Goal: Information Seeking & Learning: Learn about a topic

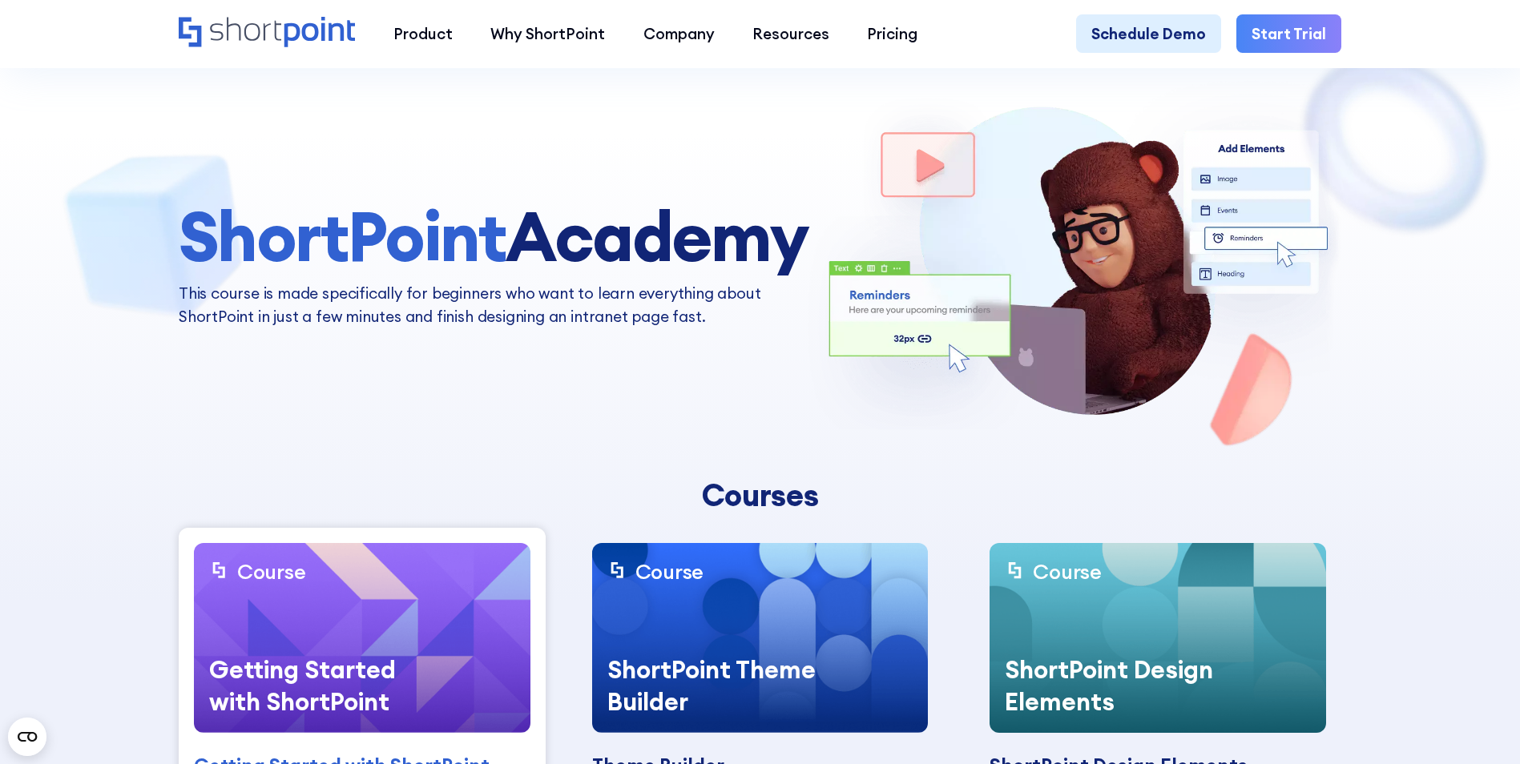
scroll to position [240, 0]
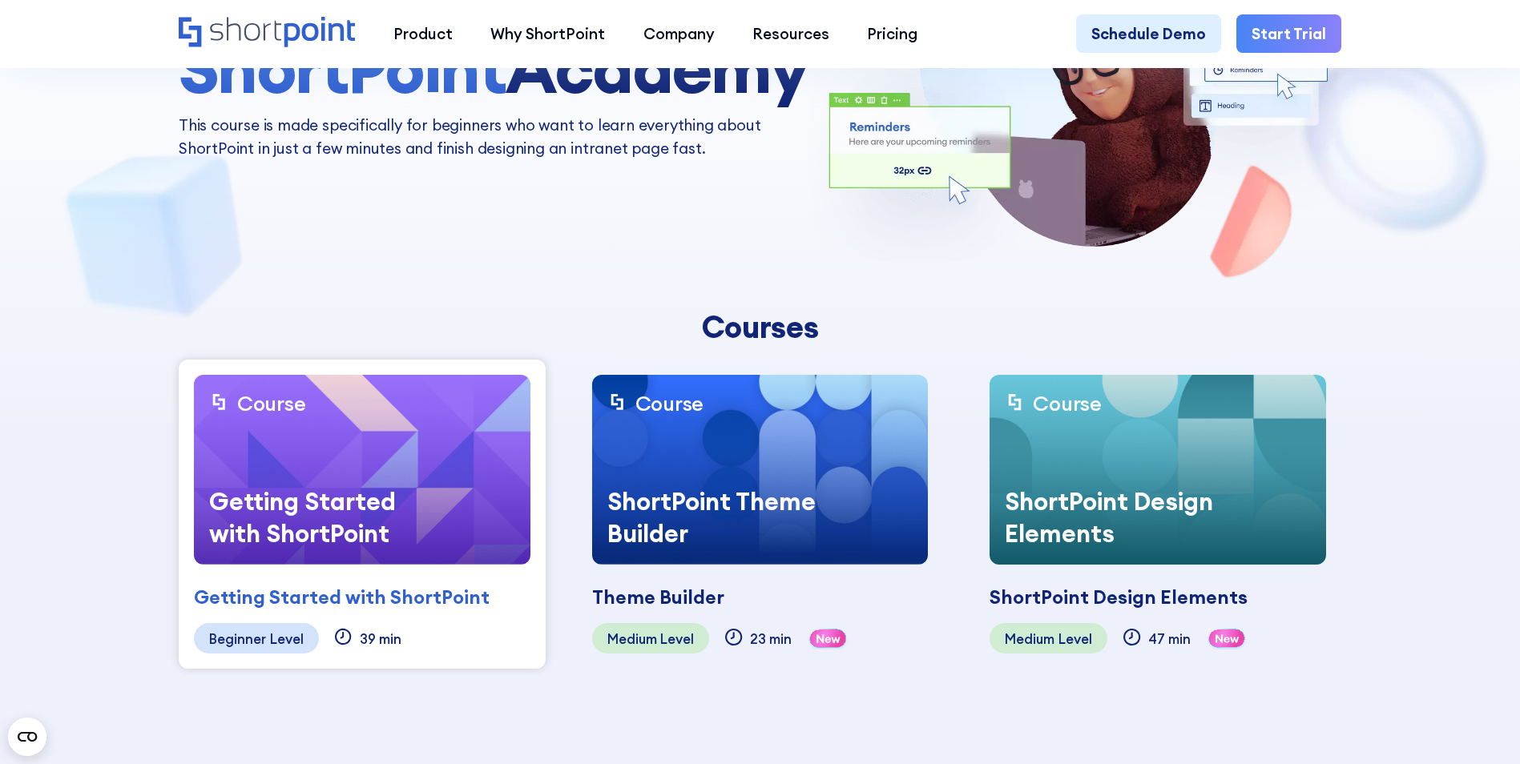
click at [307, 479] on div "Getting Started with ShortPoint" at bounding box center [314, 517] width 240 height 95
click at [287, 599] on div "Getting Started with ShortPoint" at bounding box center [342, 597] width 296 height 29
click at [273, 597] on div "Getting Started with ShortPoint" at bounding box center [342, 597] width 296 height 29
click at [273, 595] on div "Getting Started with ShortPoint" at bounding box center [342, 597] width 296 height 29
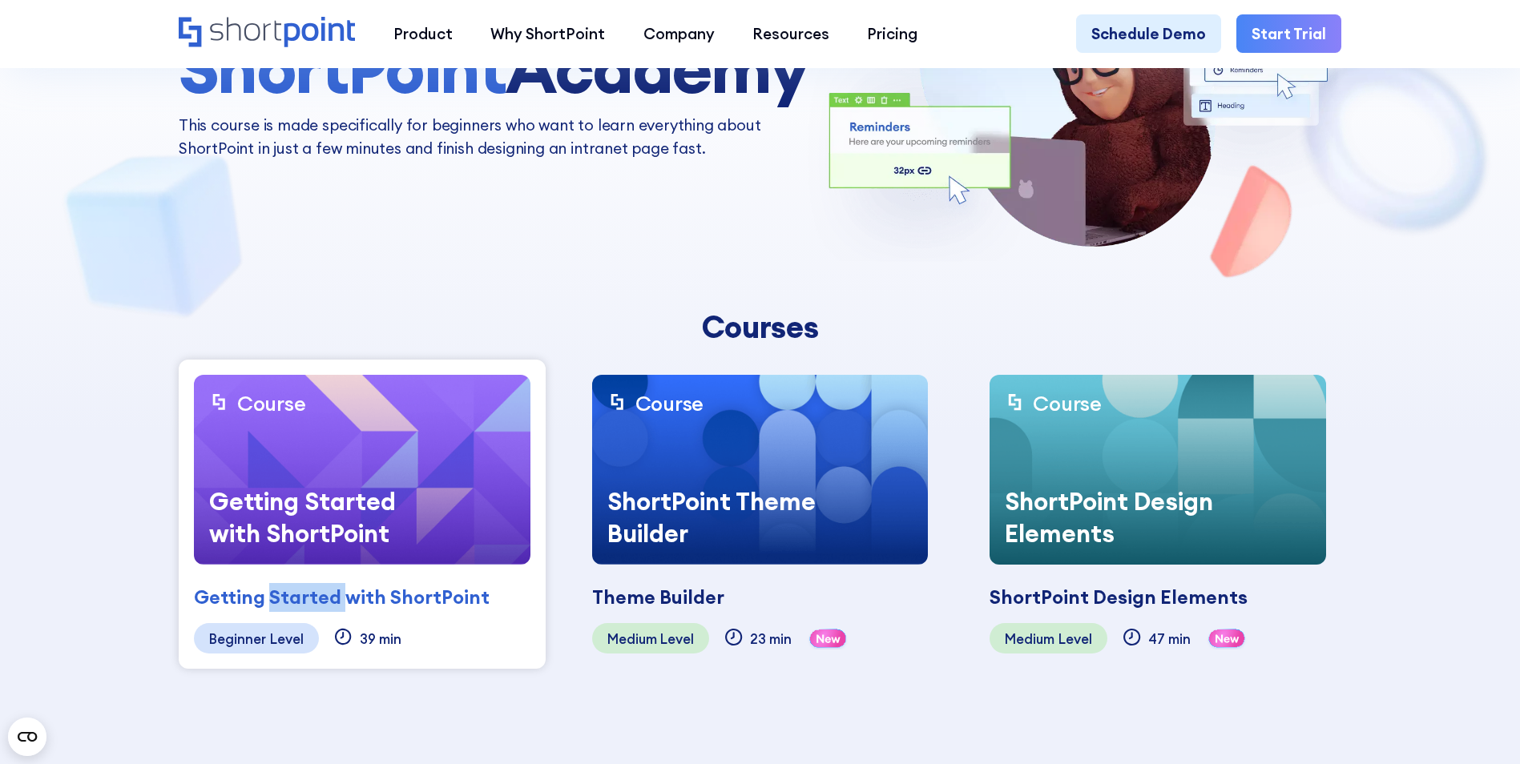
drag, startPoint x: 273, startPoint y: 595, endPoint x: 272, endPoint y: 514, distance: 80.9
click at [272, 514] on div "Getting Started with ShortPoint" at bounding box center [314, 517] width 240 height 95
click at [263, 500] on div "Getting Started with ShortPoint" at bounding box center [314, 517] width 240 height 95
click at [263, 646] on div "Beginner Level" at bounding box center [256, 638] width 125 height 30
click at [488, 412] on img at bounding box center [362, 470] width 337 height 190
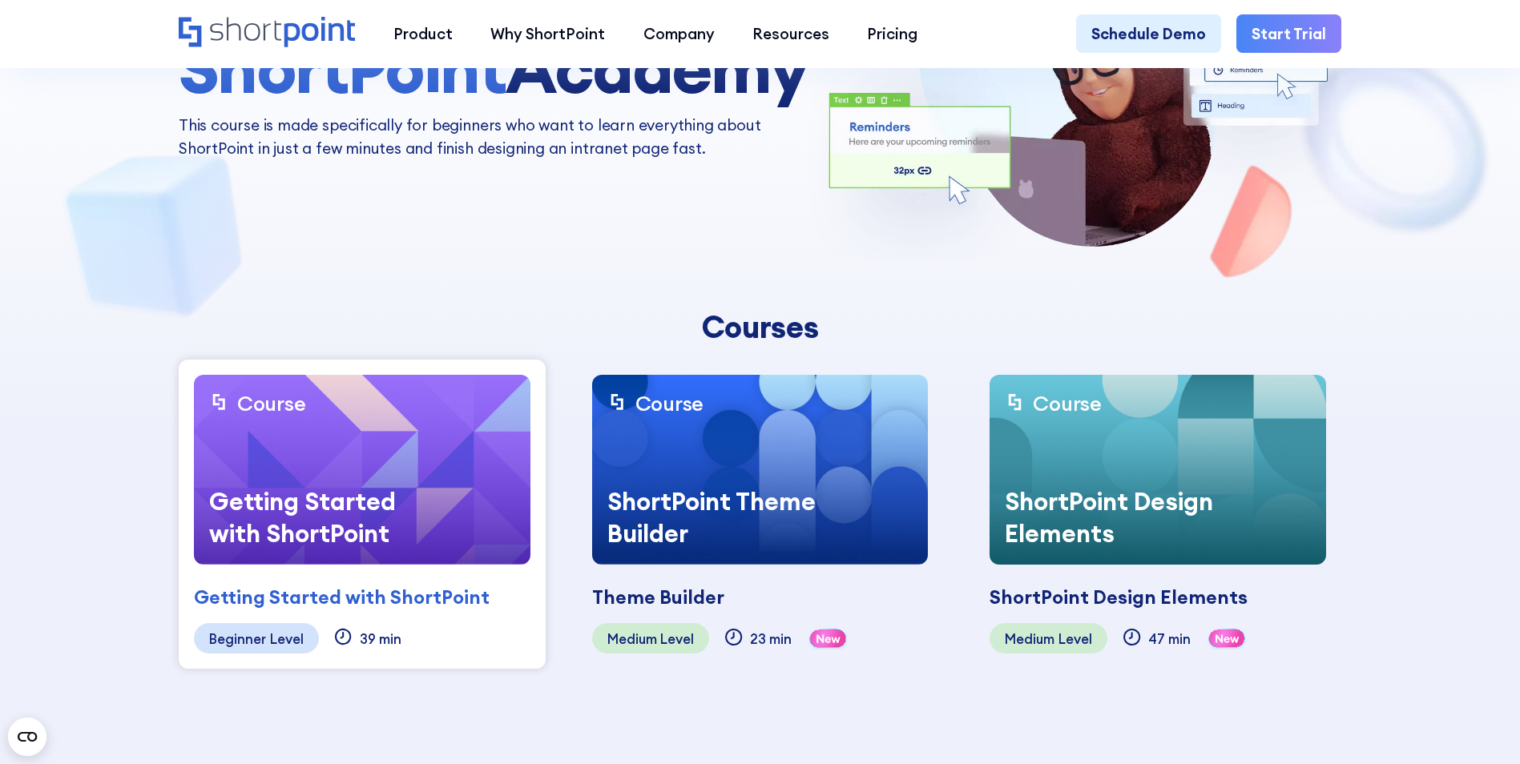
click at [488, 412] on img at bounding box center [362, 470] width 337 height 190
click at [443, 641] on div "Beginner Level 39 min" at bounding box center [362, 638] width 337 height 30
drag, startPoint x: 443, startPoint y: 640, endPoint x: 570, endPoint y: 647, distance: 126.8
click at [520, 663] on div "Course Getting Started with ShortPoint Getting Started with ShortPoint Coming s…" at bounding box center [362, 514] width 367 height 309
click at [740, 567] on div "Theme Builder Coming soon" at bounding box center [760, 588] width 337 height 47
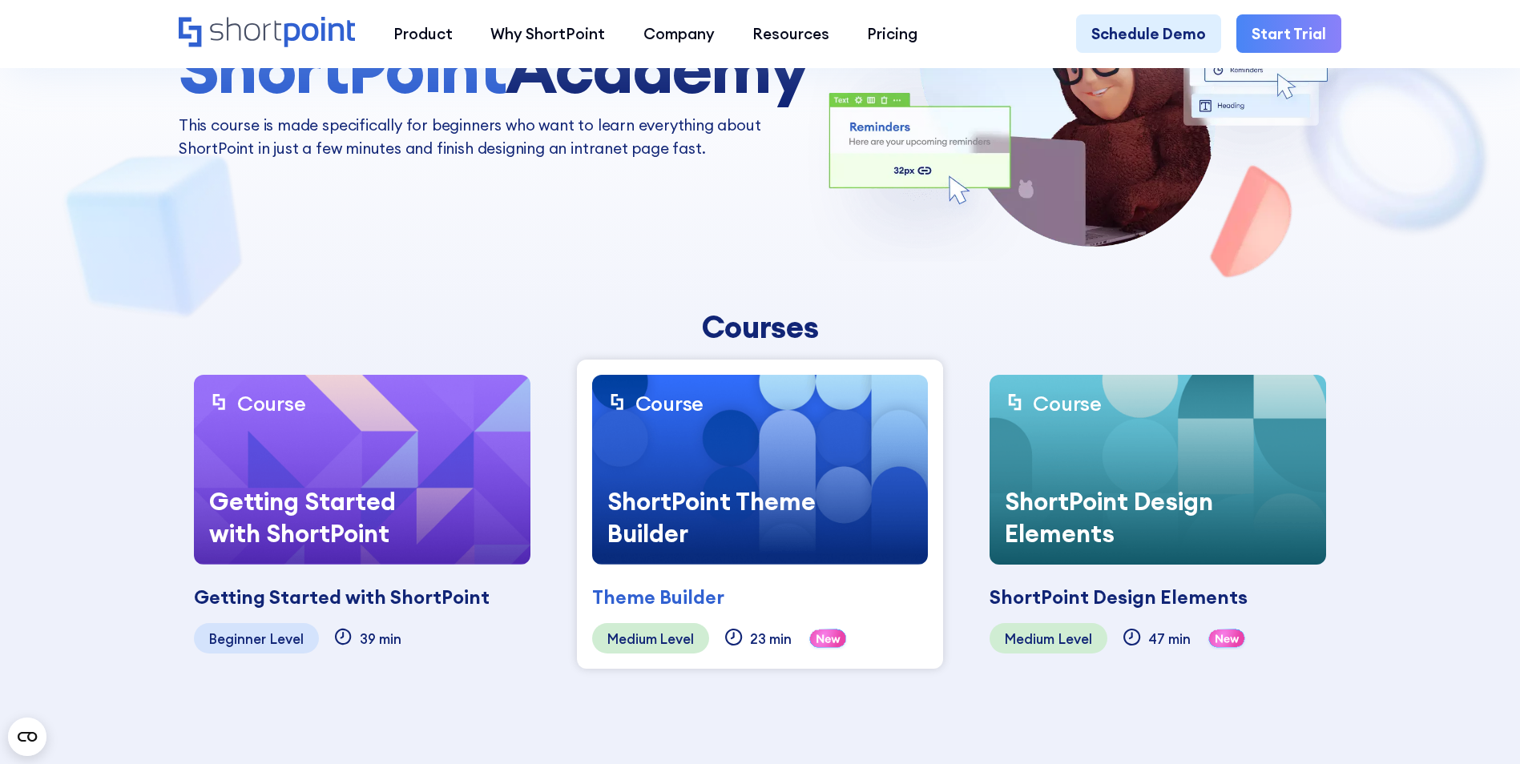
click at [739, 567] on div "Theme Builder Coming soon" at bounding box center [760, 588] width 337 height 47
click at [732, 577] on div "Theme Builder Coming soon" at bounding box center [760, 588] width 337 height 47
click at [732, 578] on div "Theme Builder Coming soon" at bounding box center [760, 588] width 337 height 47
click at [733, 578] on div "Theme Builder Coming soon" at bounding box center [760, 588] width 337 height 47
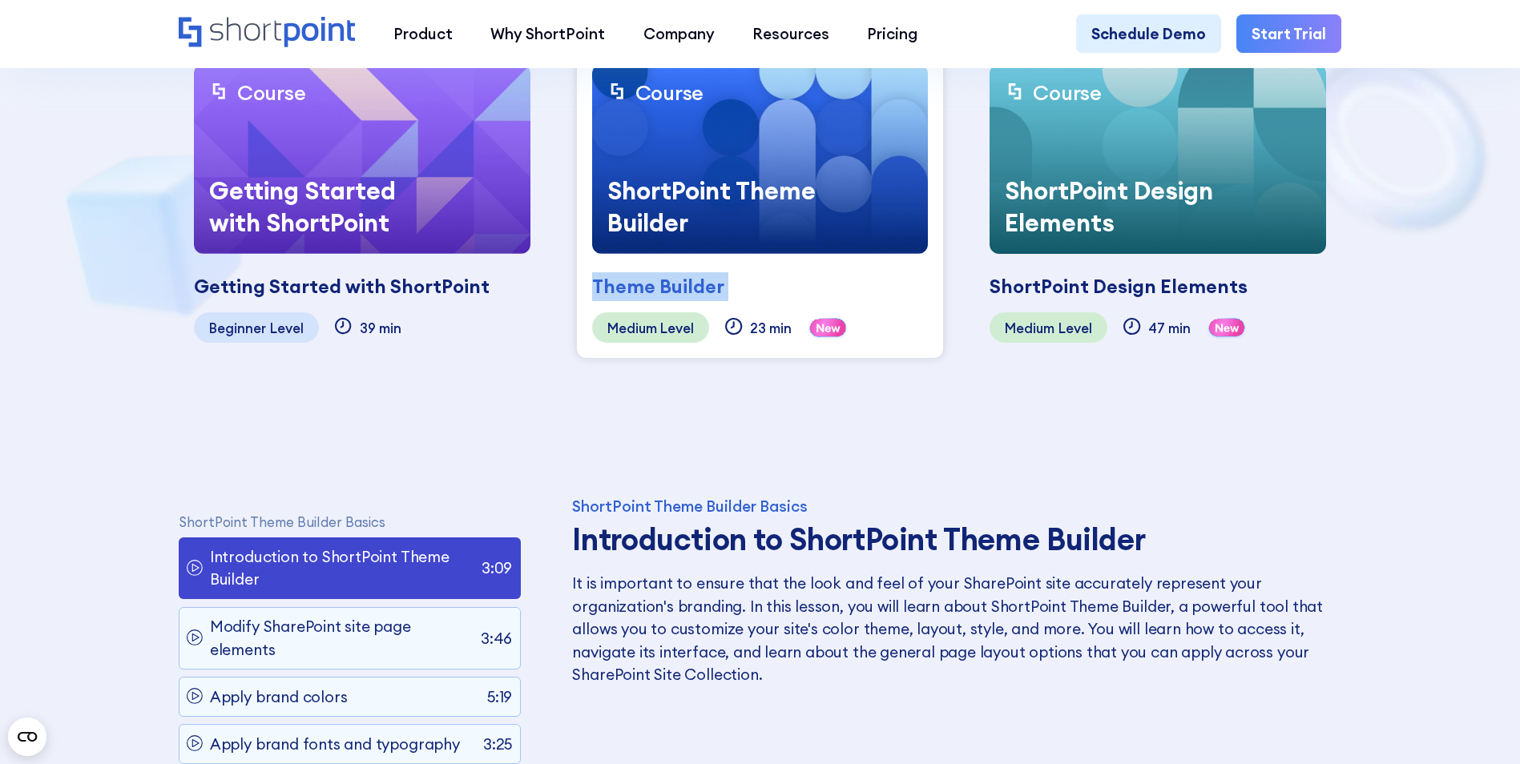
scroll to position [561, 0]
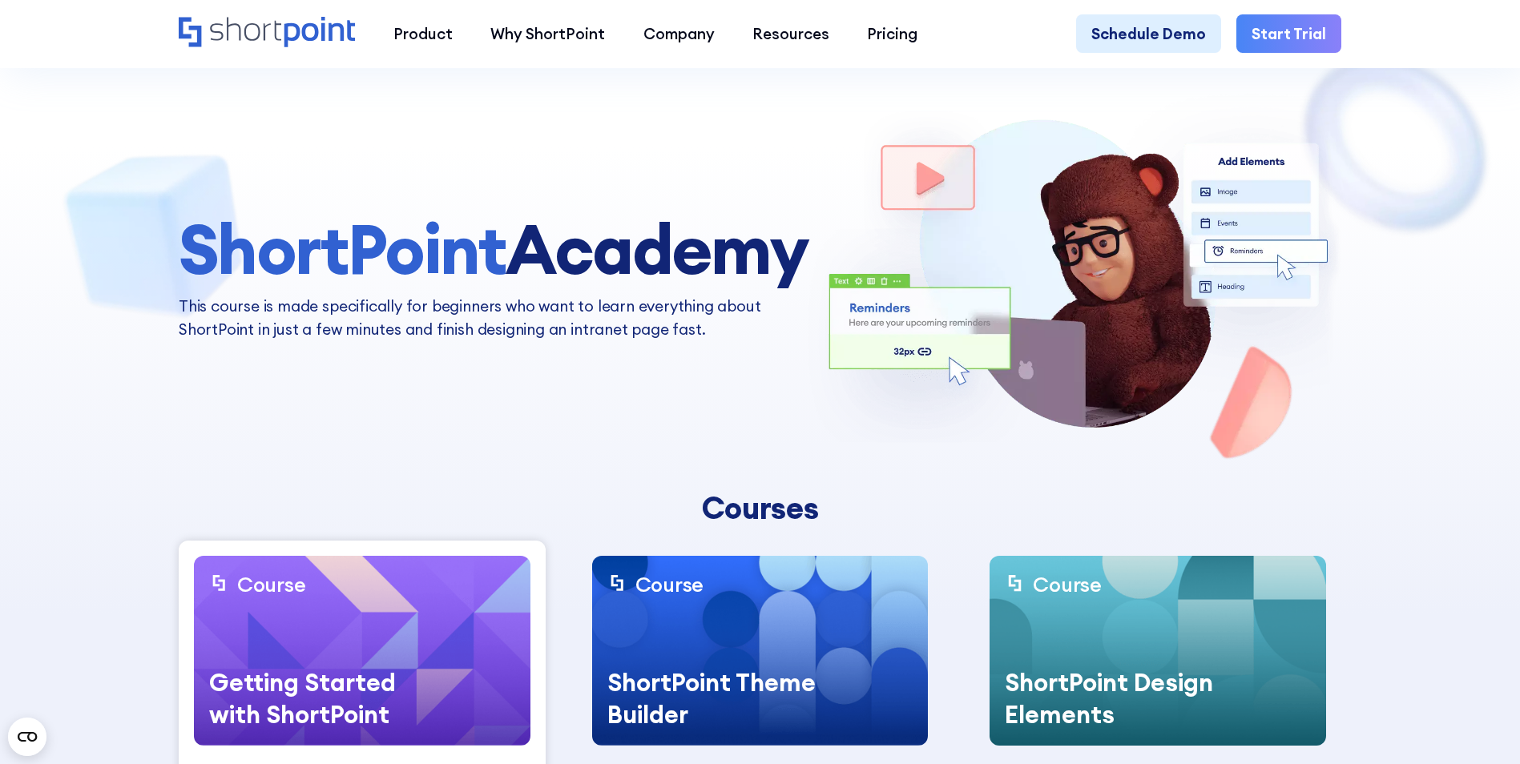
scroll to position [160, 0]
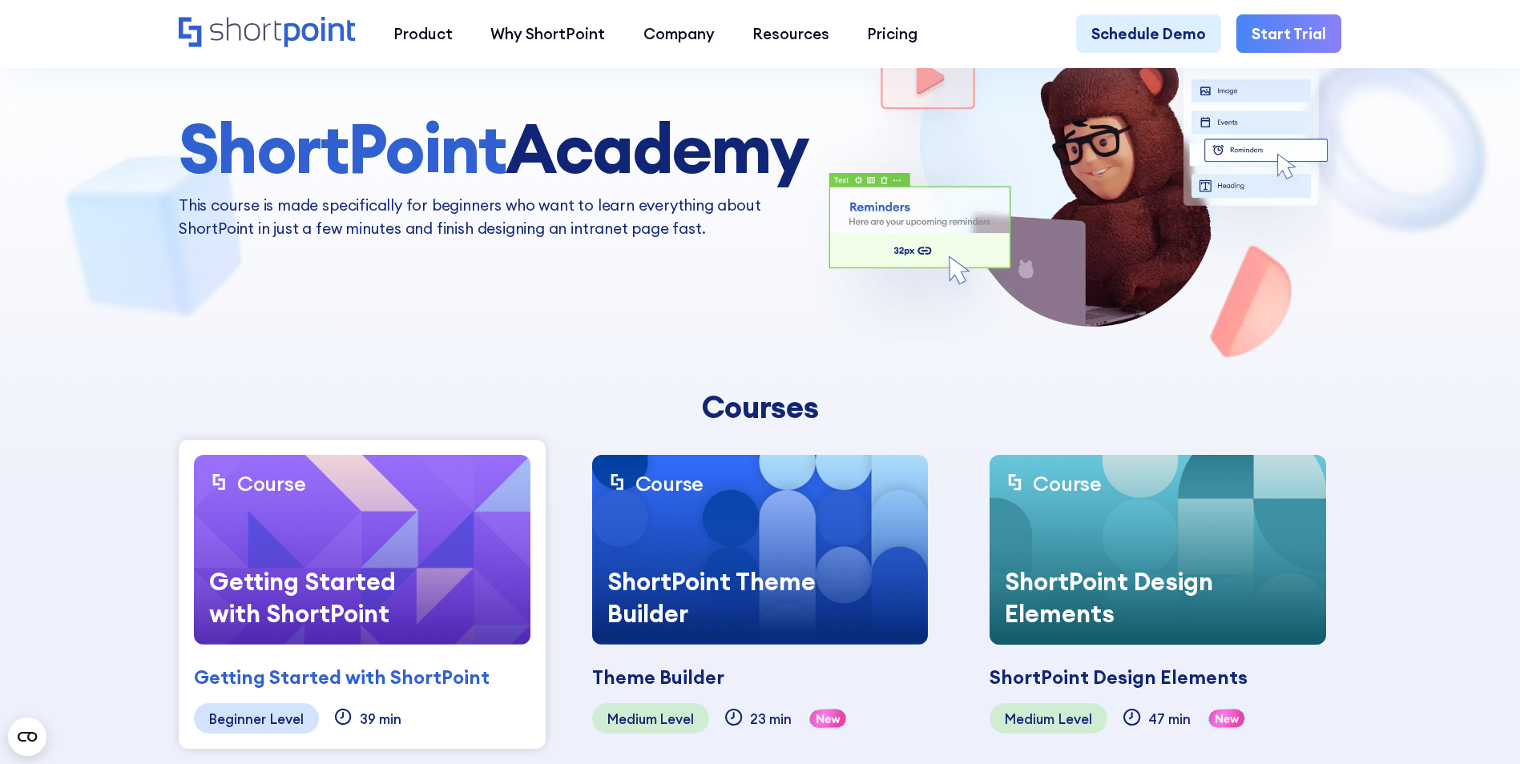
click at [441, 667] on div "Getting Started with ShortPoint" at bounding box center [342, 677] width 296 height 29
click at [437, 669] on div "Getting Started with ShortPoint" at bounding box center [342, 677] width 296 height 29
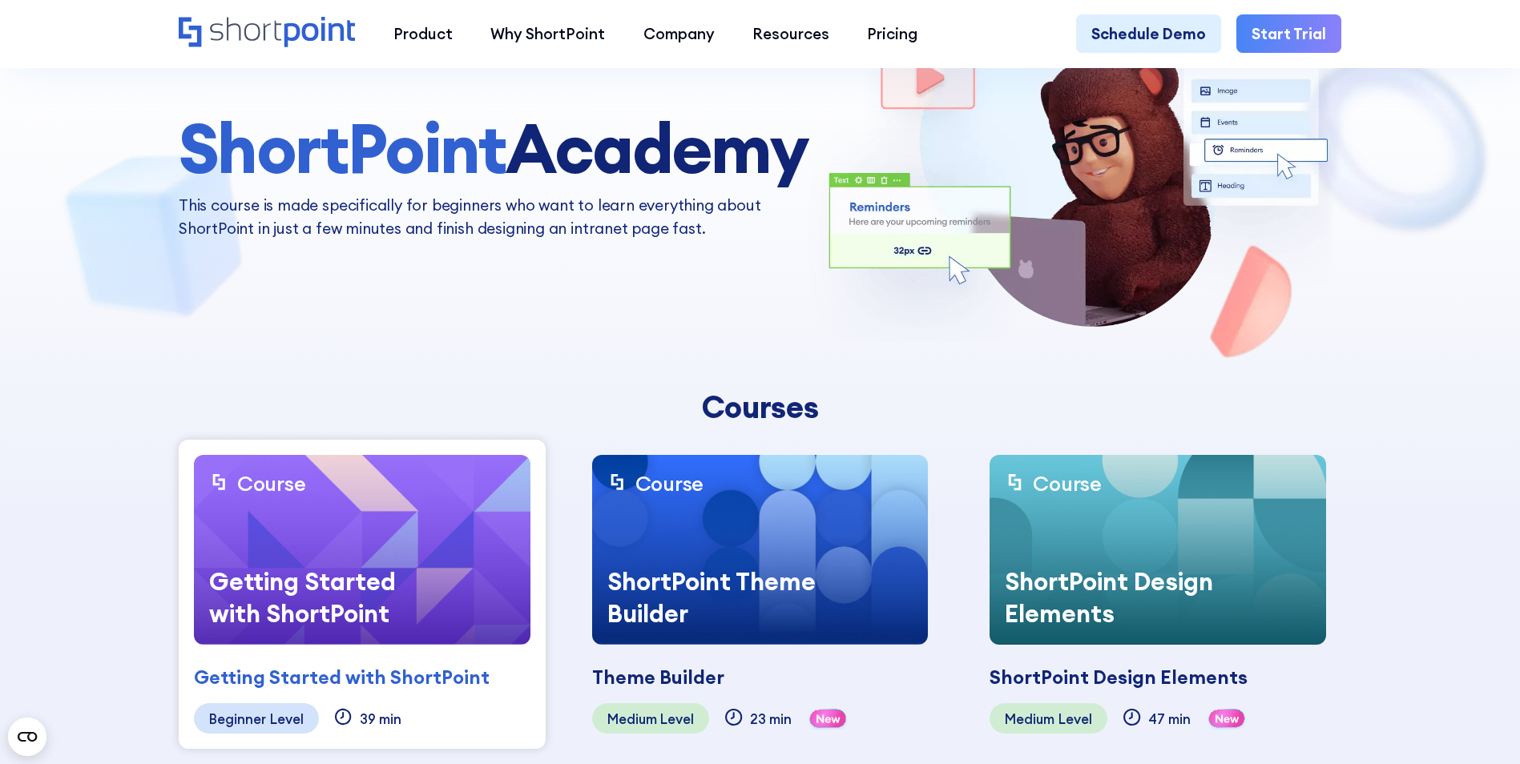
drag, startPoint x: 437, startPoint y: 669, endPoint x: 434, endPoint y: 701, distance: 32.2
click at [434, 701] on div "Course Getting Started with ShortPoint Getting Started with ShortPoint Coming s…" at bounding box center [362, 594] width 367 height 309
click at [282, 711] on div "Level" at bounding box center [287, 718] width 34 height 15
click at [672, 712] on div "Level" at bounding box center [677, 718] width 34 height 15
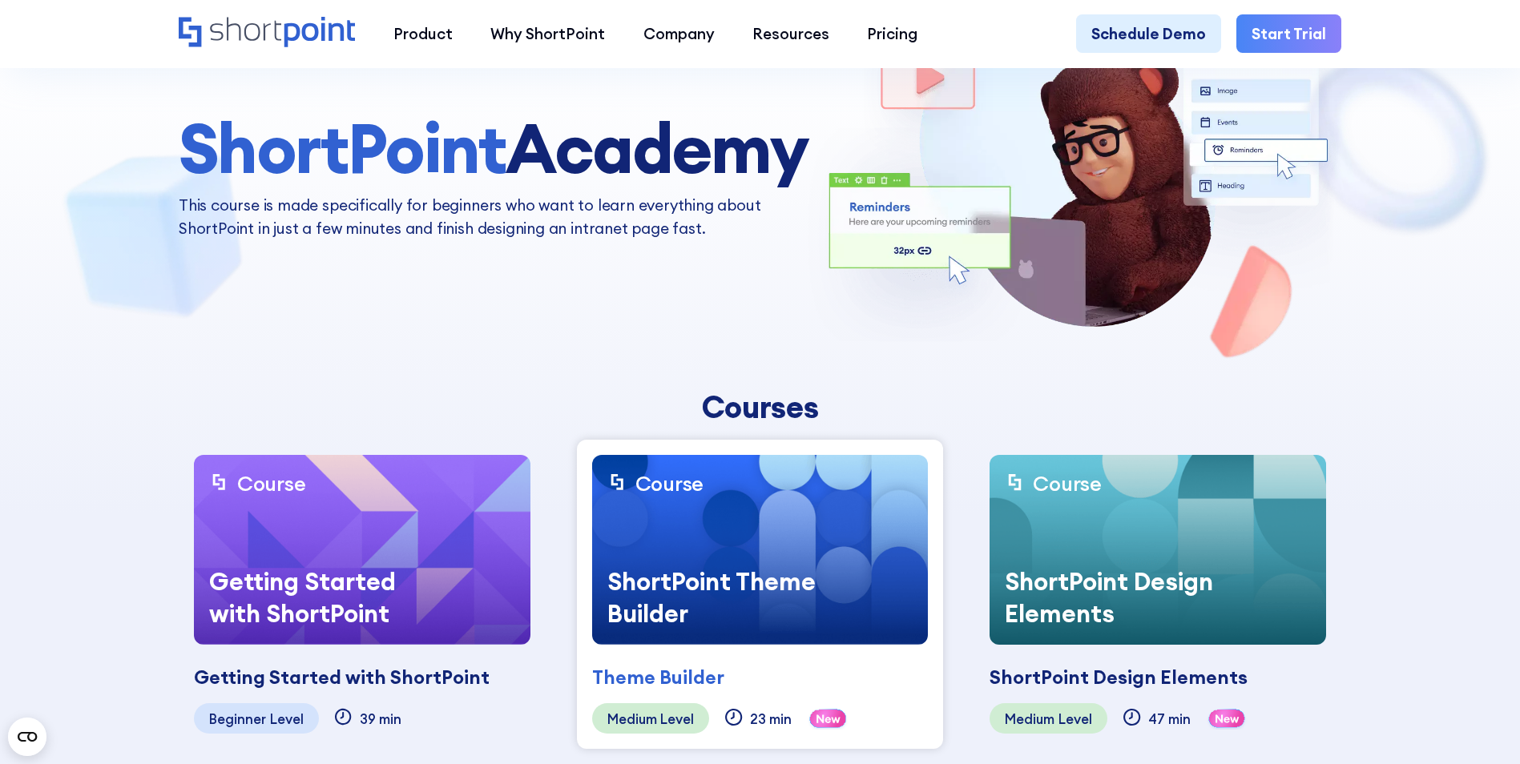
click at [1083, 682] on div "ShortPoint Design Elements" at bounding box center [1119, 677] width 258 height 29
click at [1083, 681] on div "ShortPoint Design Elements" at bounding box center [1119, 677] width 258 height 29
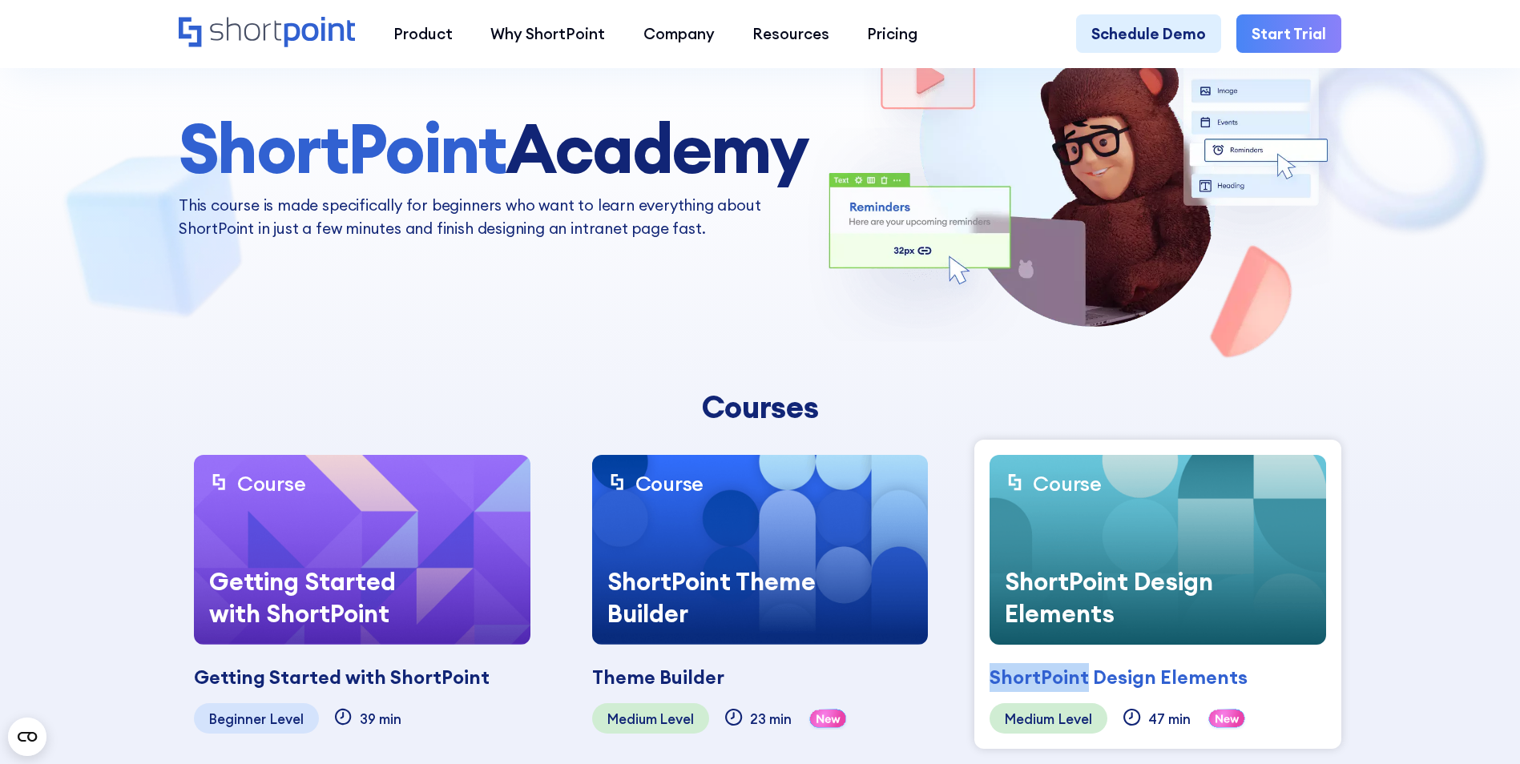
drag, startPoint x: 1083, startPoint y: 681, endPoint x: 1074, endPoint y: 680, distance: 8.8
click at [1083, 680] on div "ShortPoint Design Elements" at bounding box center [1119, 677] width 258 height 29
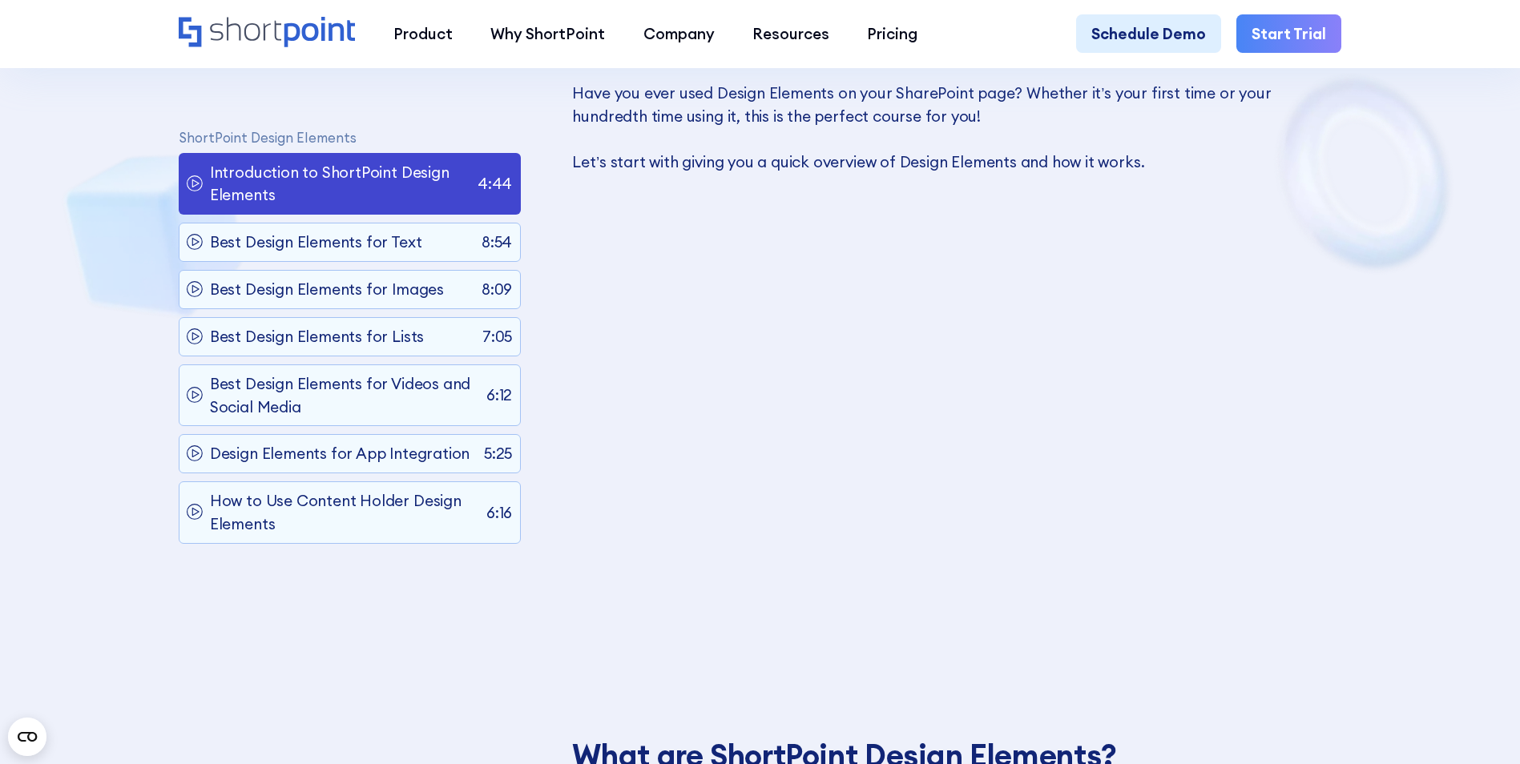
scroll to position [561, 0]
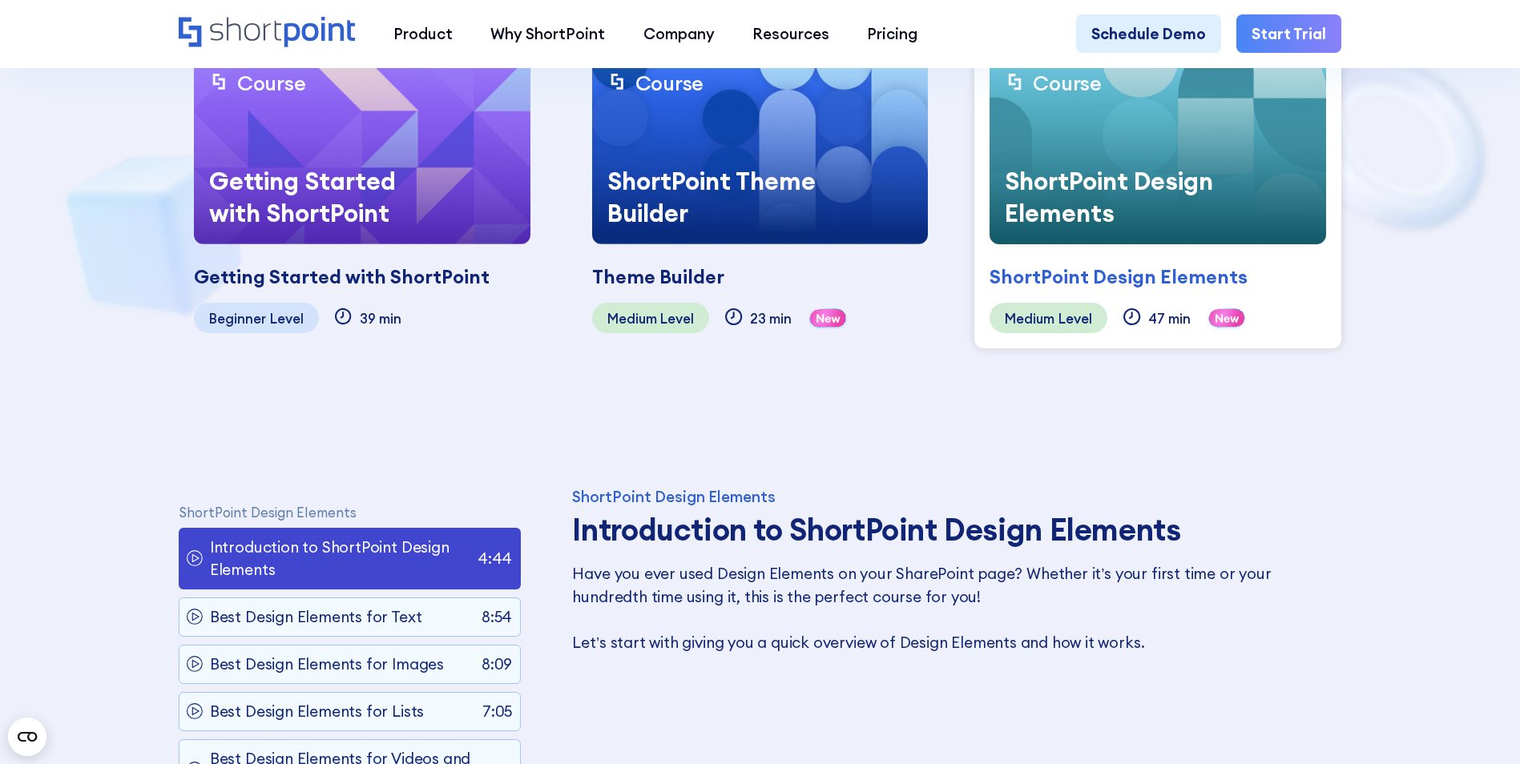
click at [375, 274] on div "Getting Started with ShortPoint" at bounding box center [342, 277] width 296 height 29
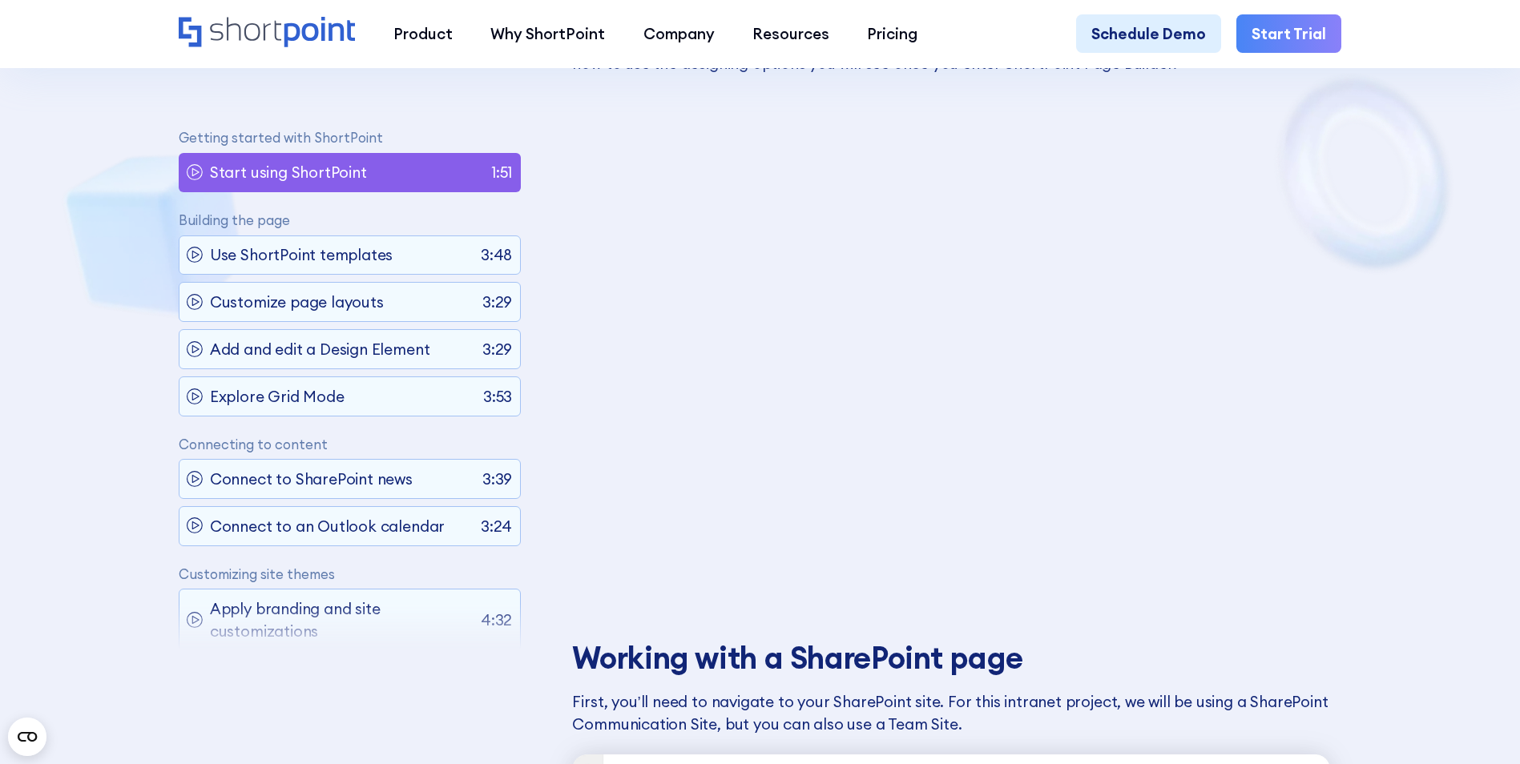
scroll to position [1122, 0]
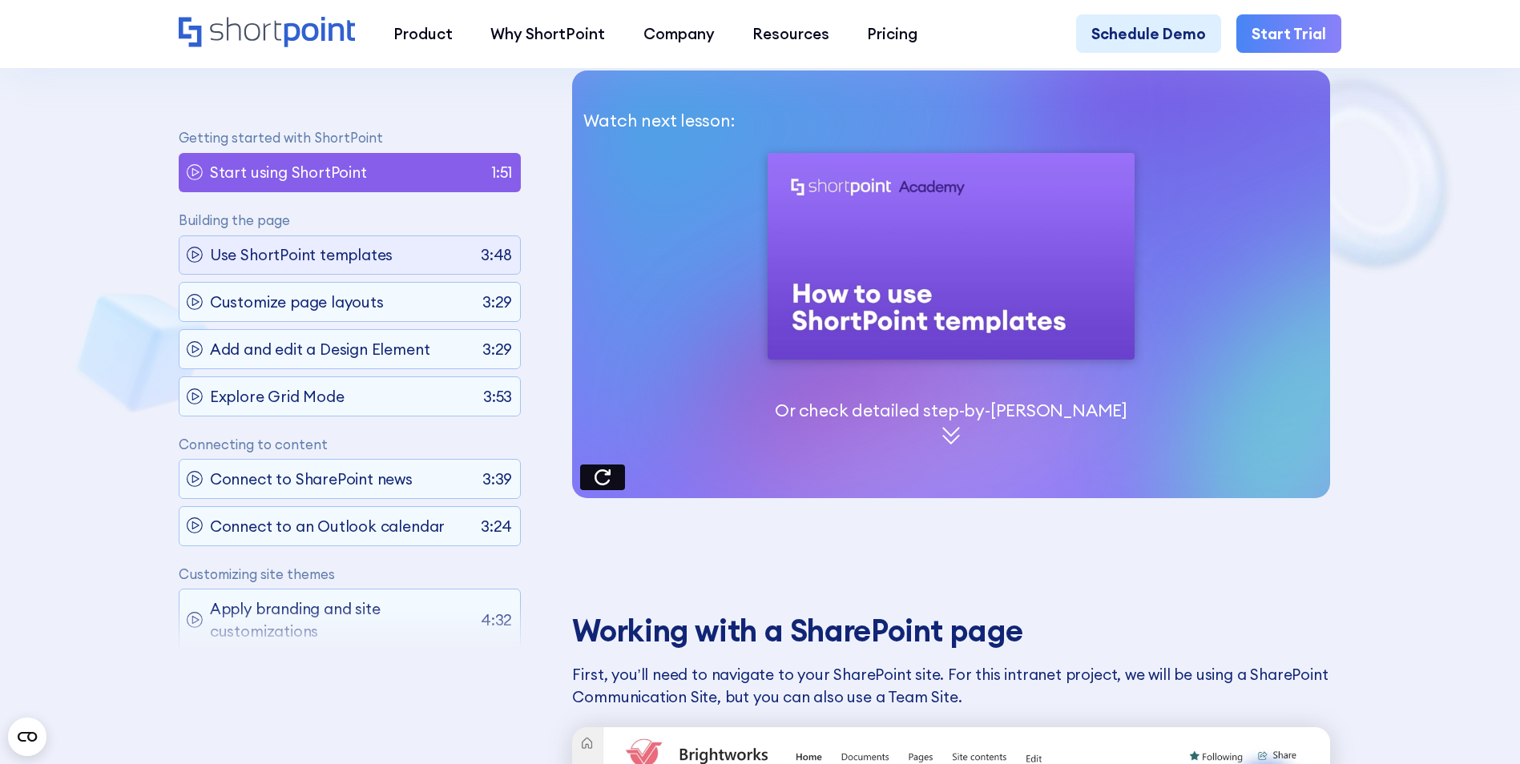
click at [341, 236] on div "Use ShortPoint templates 3:48" at bounding box center [350, 255] width 342 height 39
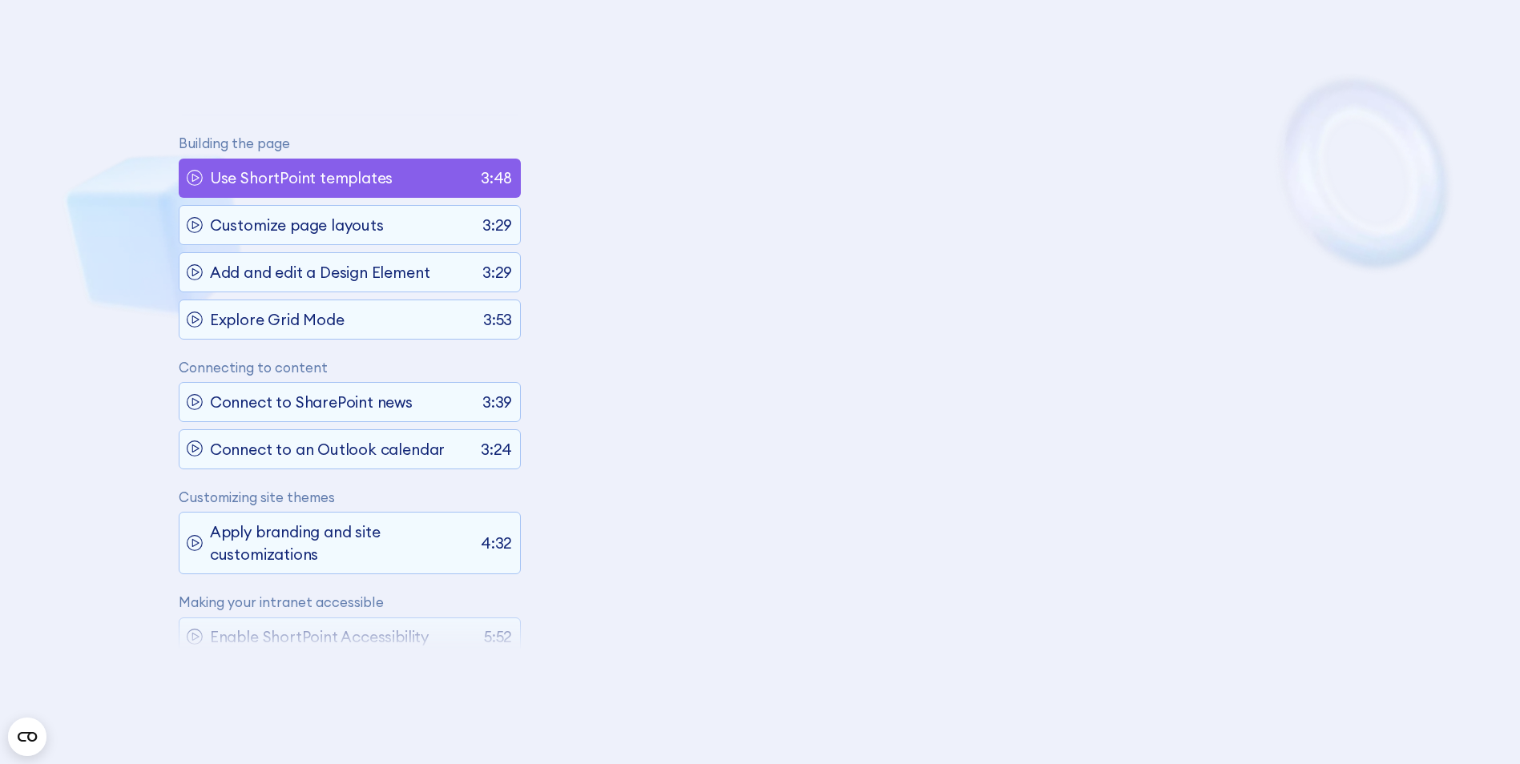
scroll to position [91, 0]
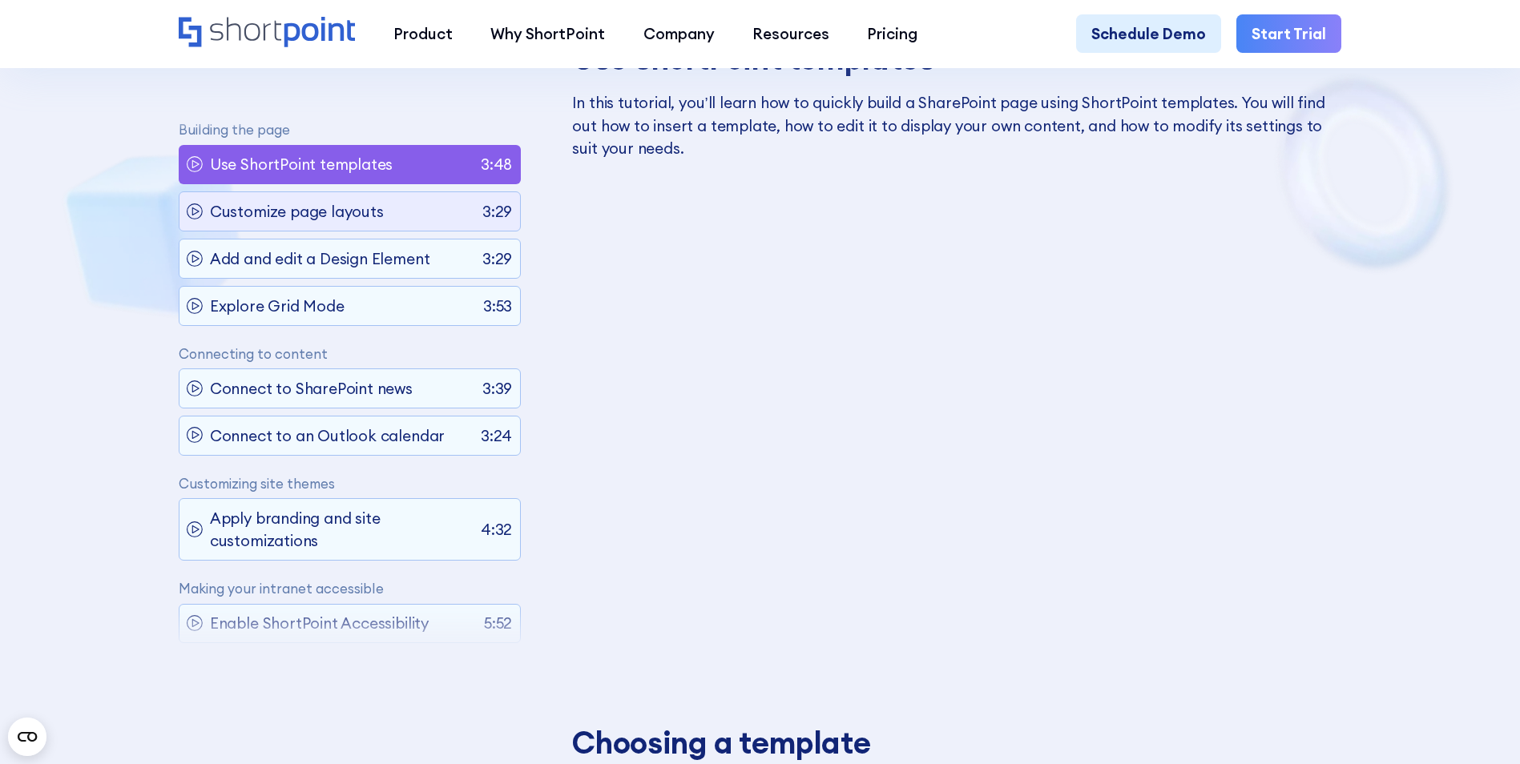
click at [313, 206] on p "Customize page layouts" at bounding box center [297, 211] width 174 height 22
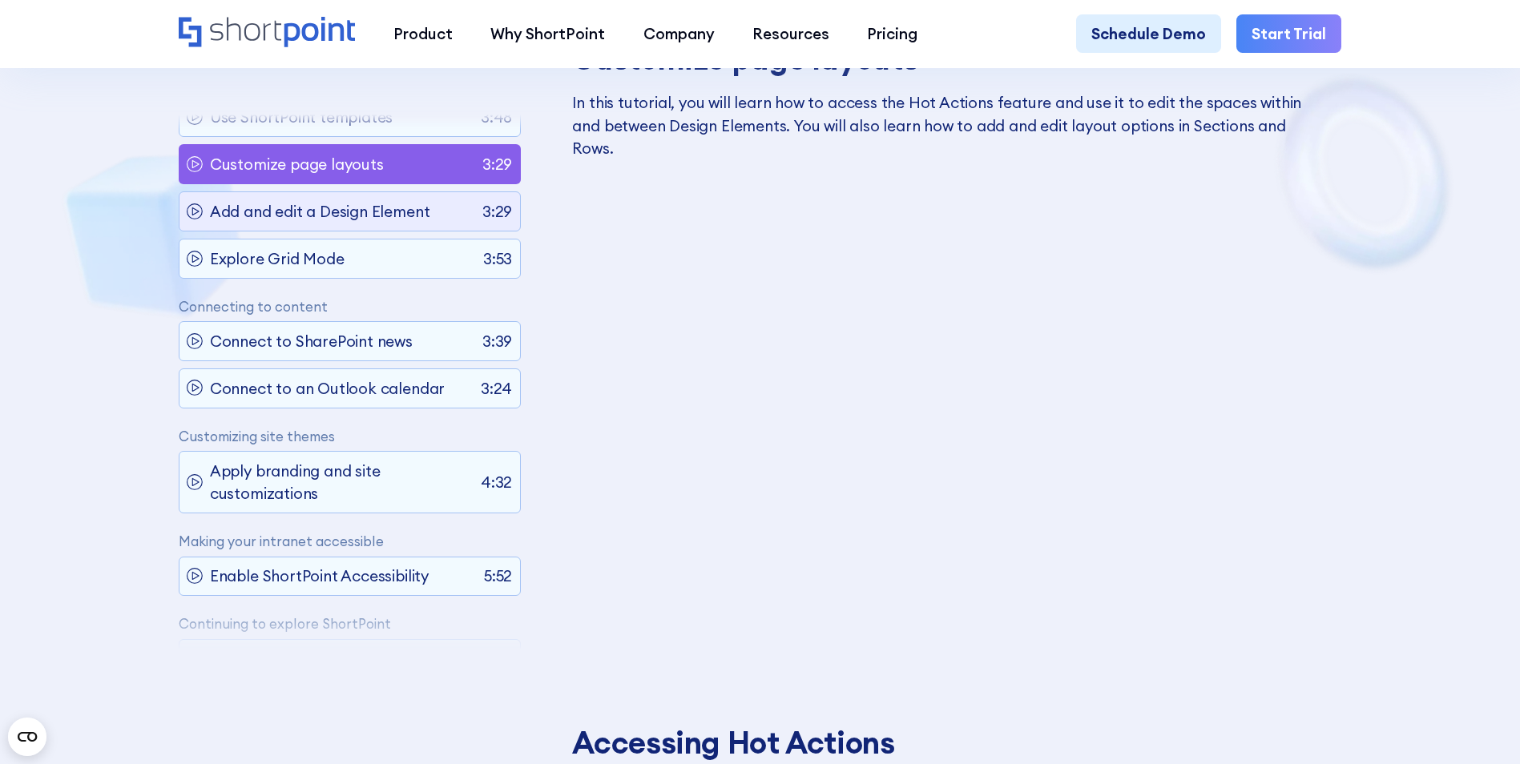
click at [349, 214] on p "Add and edit a Design Element" at bounding box center [320, 211] width 220 height 22
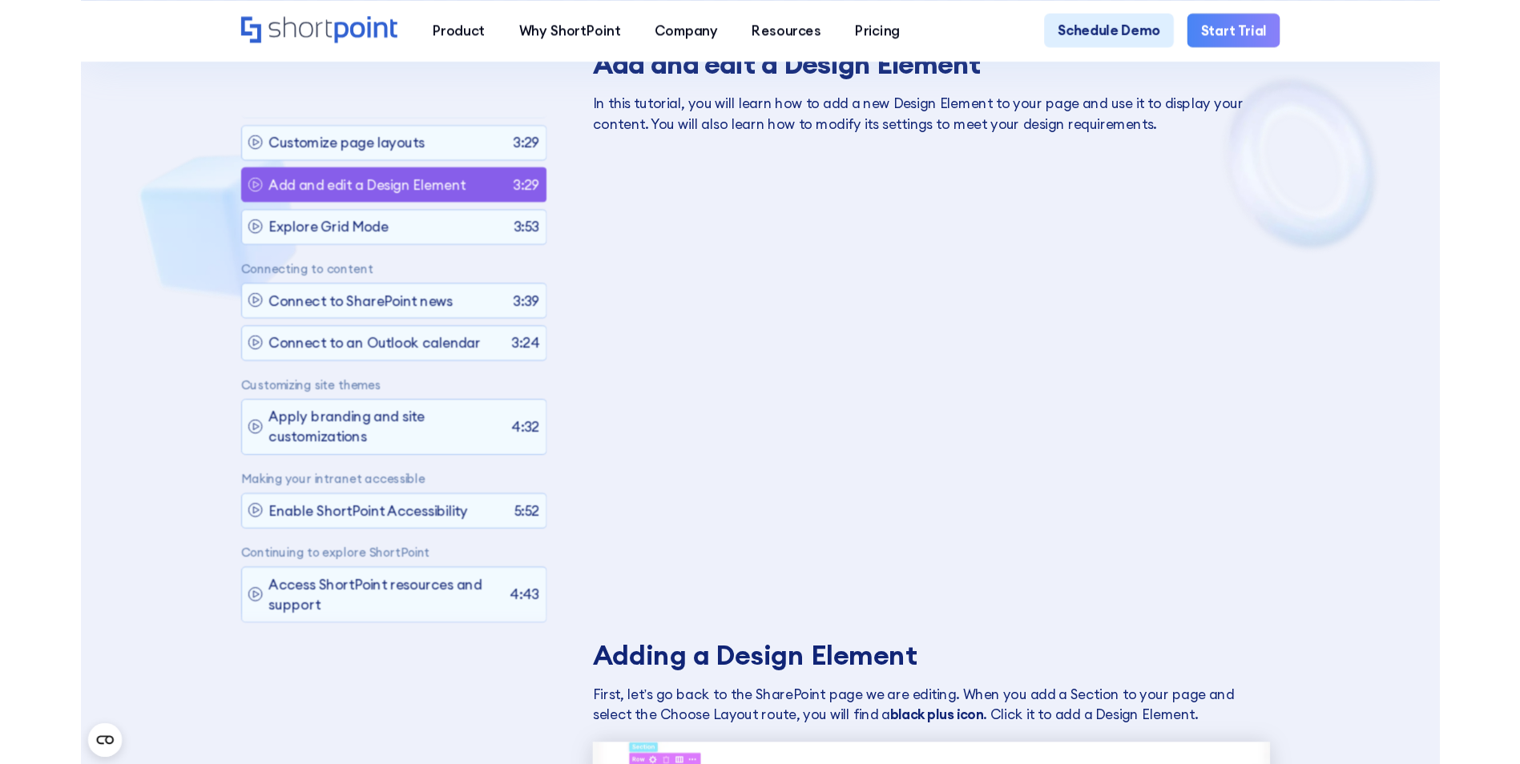
scroll to position [168, 0]
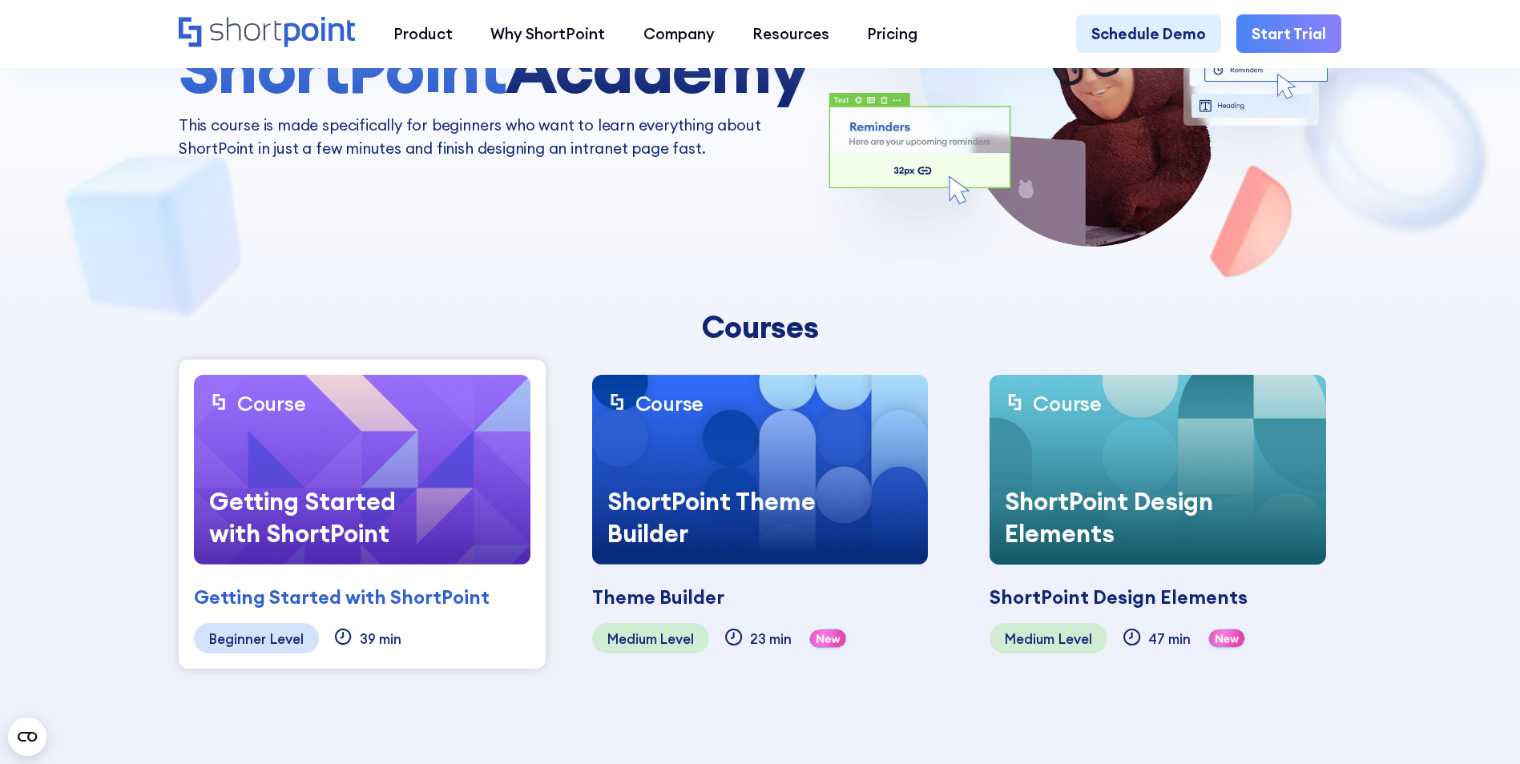
scroll to position [7, 0]
click at [326, 473] on div "Getting Started with ShortPoint" at bounding box center [314, 517] width 240 height 95
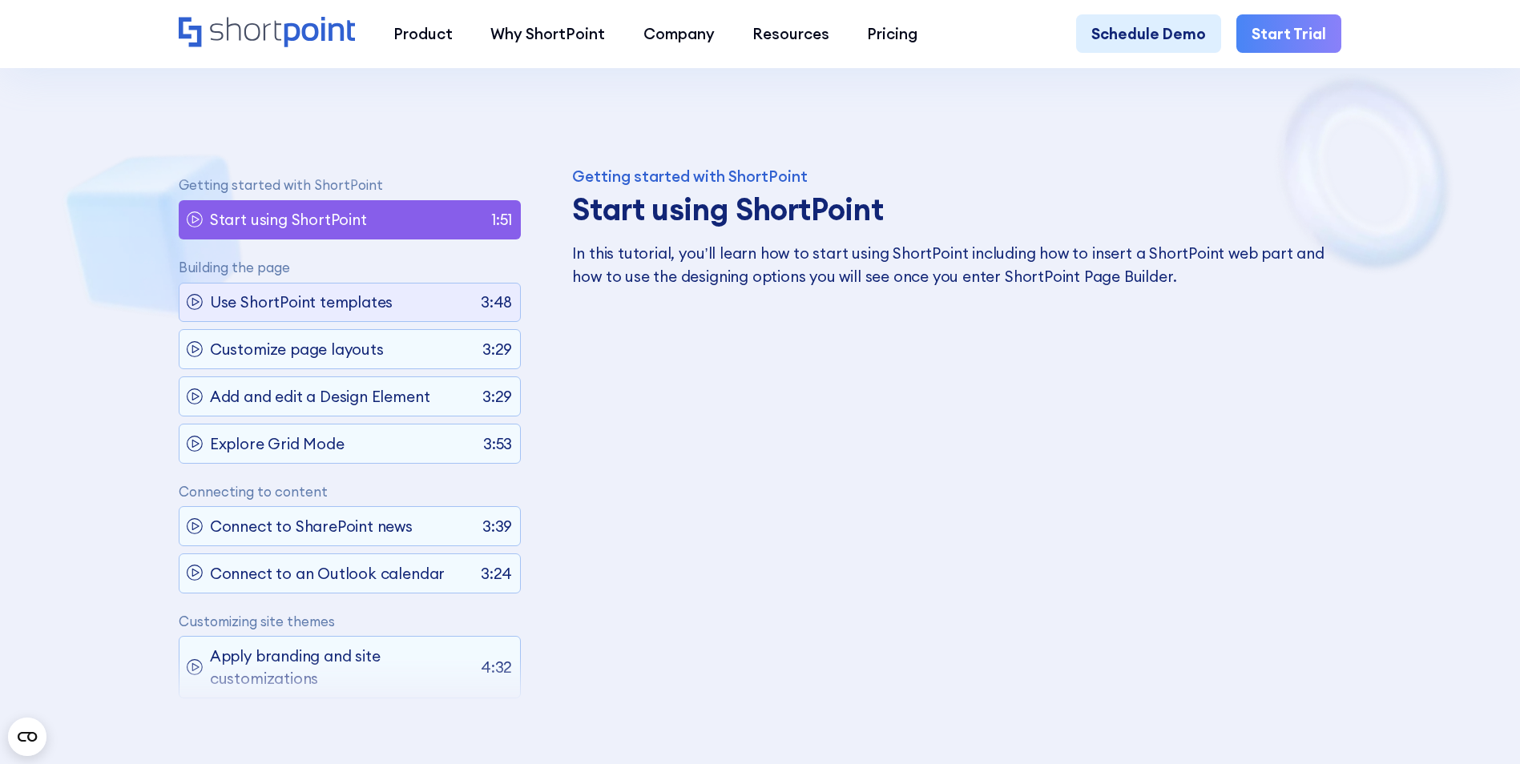
click at [341, 313] on p "Use ShortPoint templates" at bounding box center [301, 302] width 183 height 22
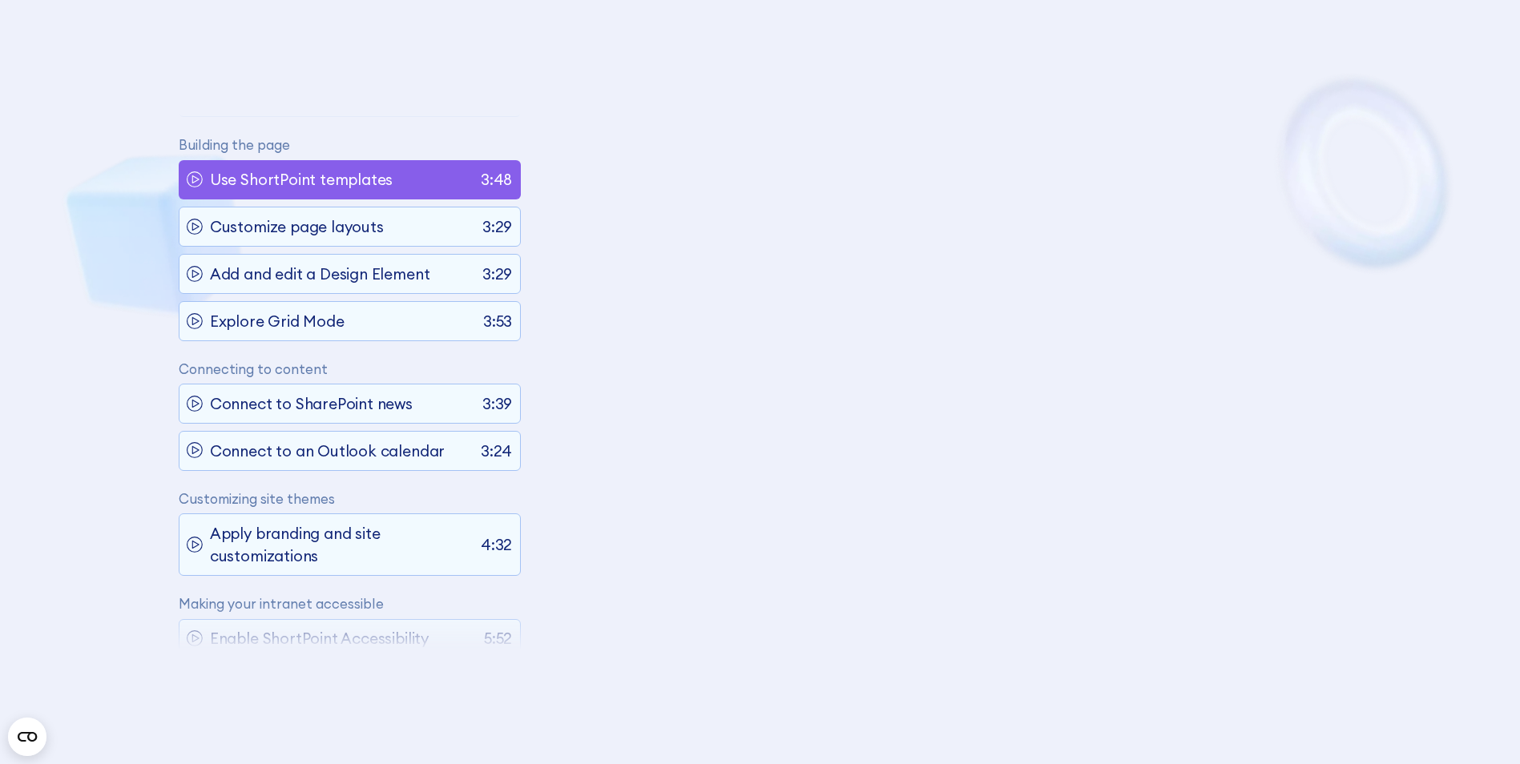
scroll to position [91, 0]
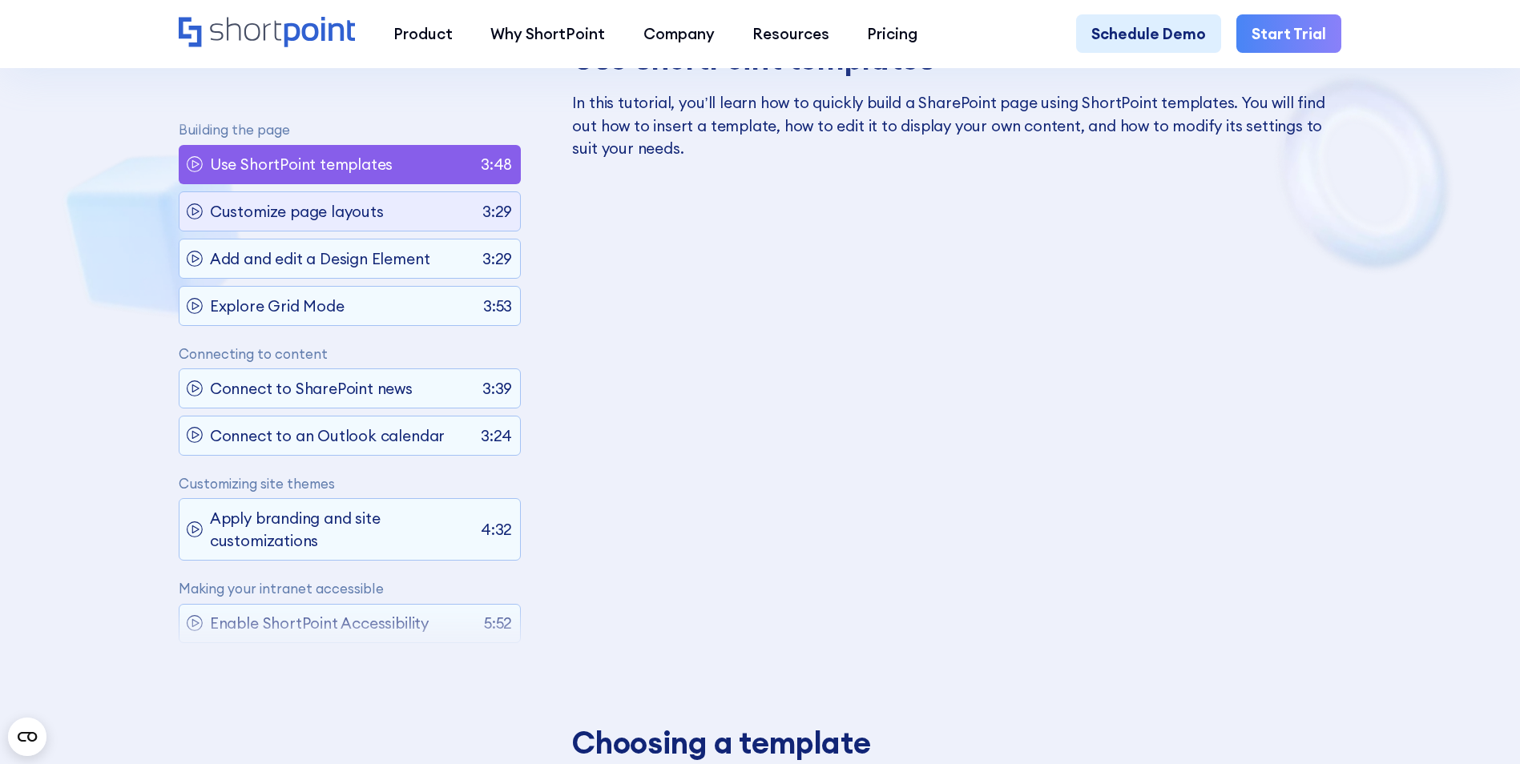
click at [391, 215] on div "Customize page layouts 3:29" at bounding box center [350, 211] width 342 height 39
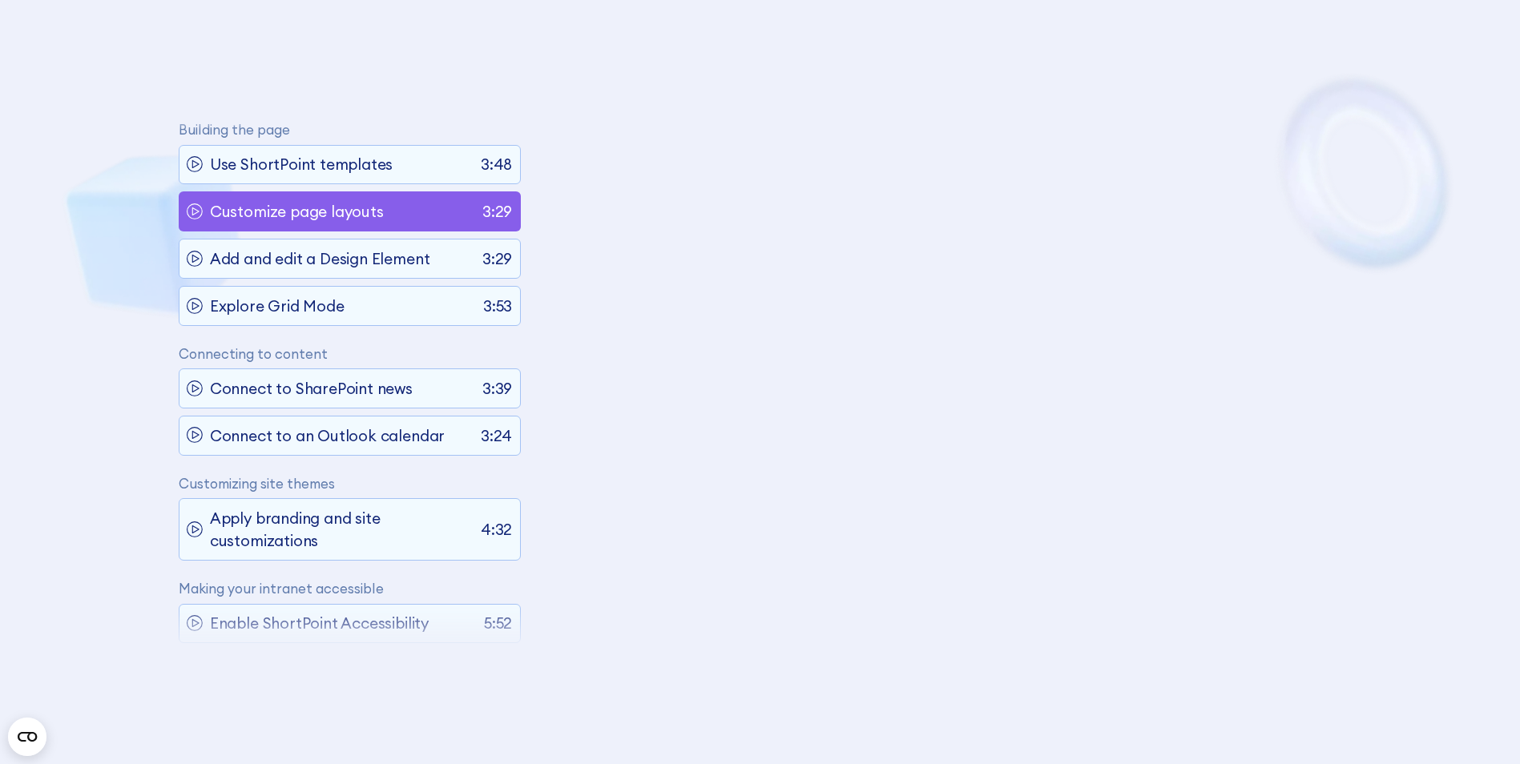
scroll to position [138, 0]
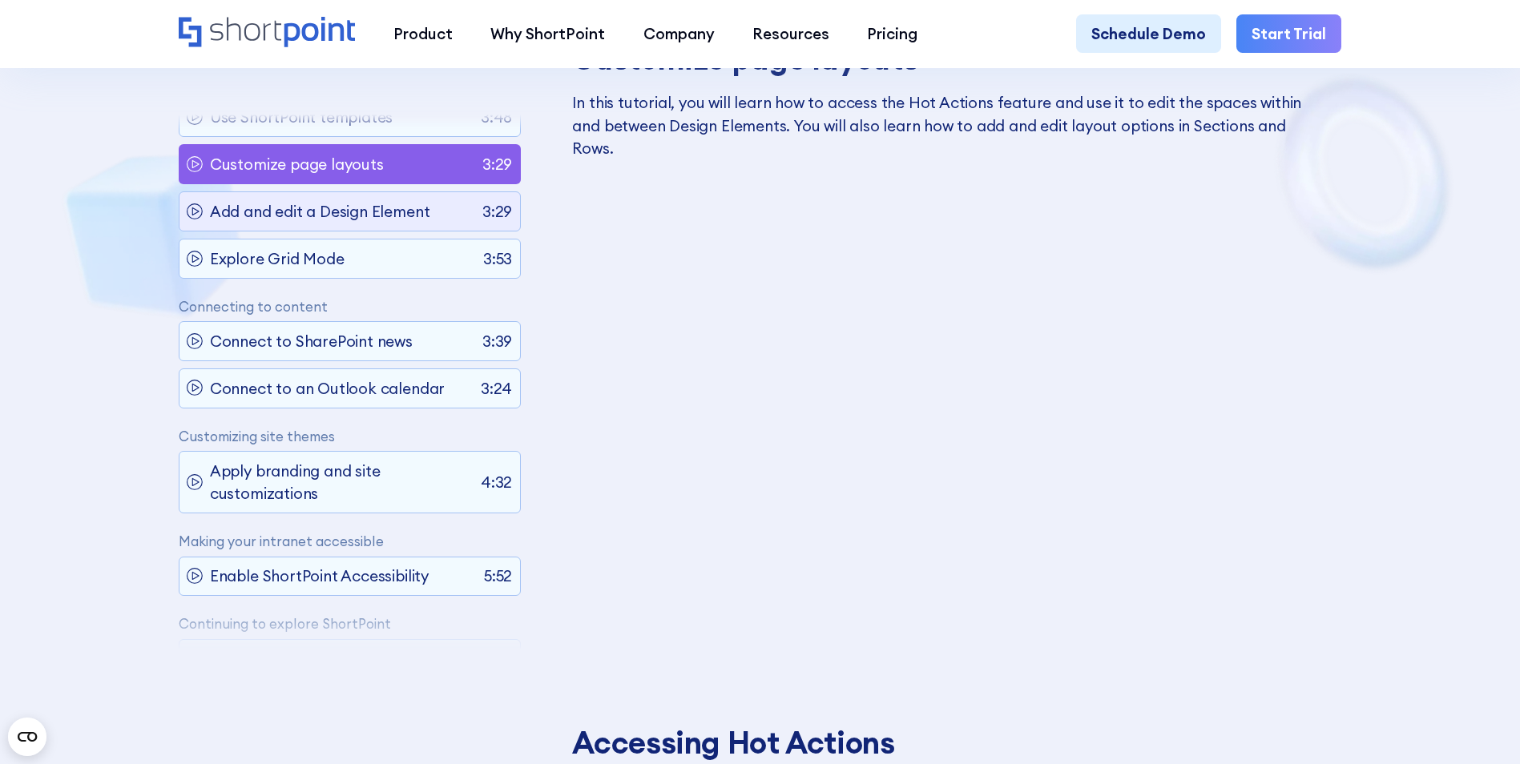
click at [360, 212] on p "Add and edit a Design Element" at bounding box center [320, 211] width 220 height 22
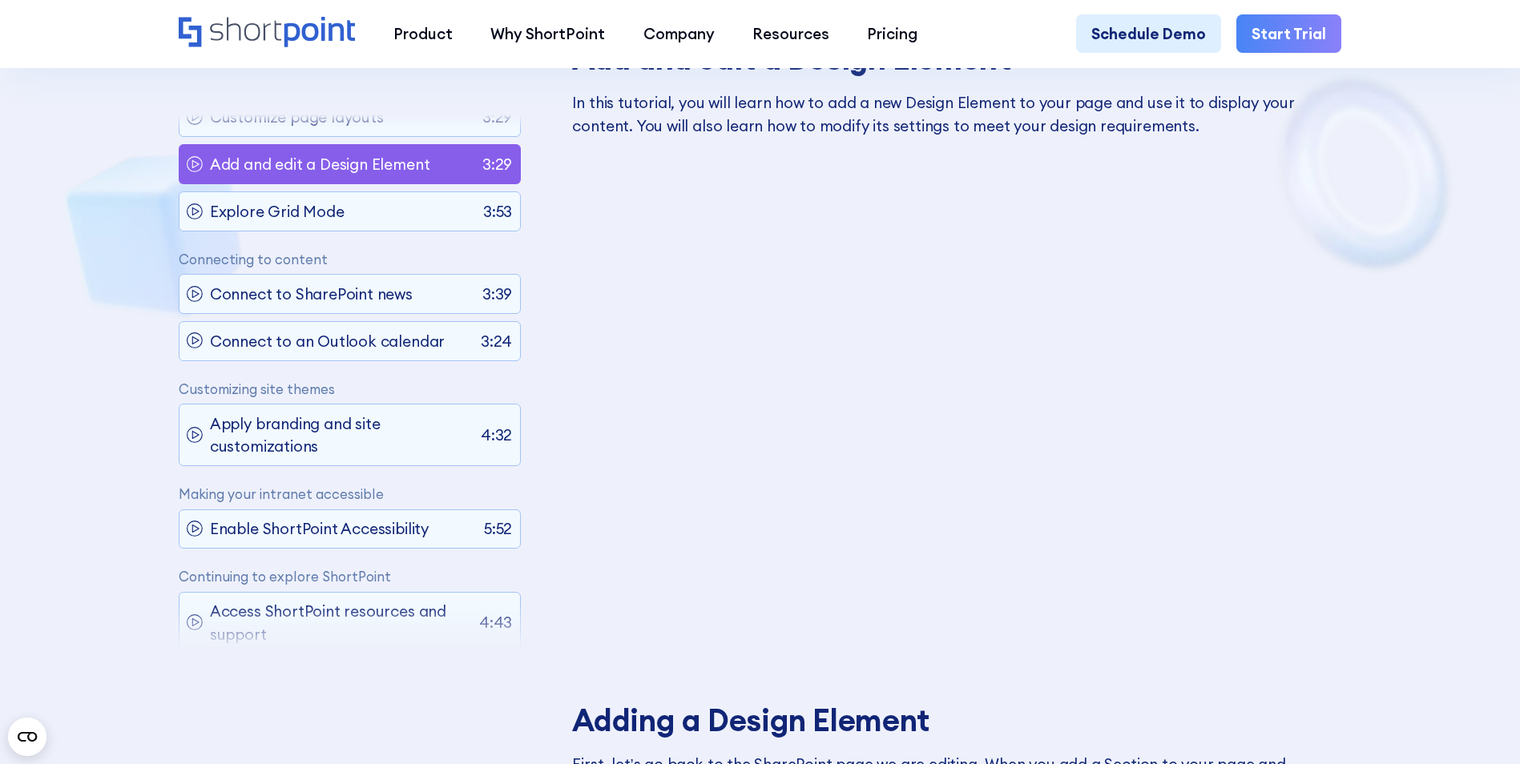
scroll to position [168, 0]
